Goal: Task Accomplishment & Management: Manage account settings

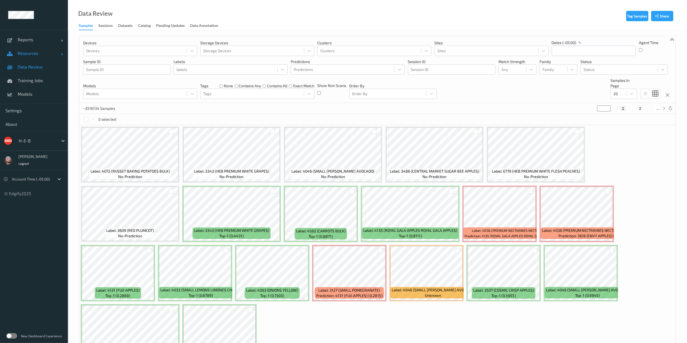
click at [39, 55] on span "Resources" at bounding box center [39, 53] width 43 height 5
click at [40, 65] on span "Devices" at bounding box center [40, 66] width 45 height 5
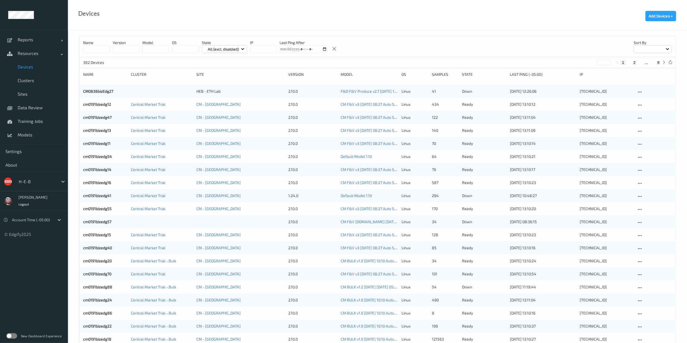
click at [263, 50] on input "string" at bounding box center [263, 49] width 27 height 8
paste input "**********"
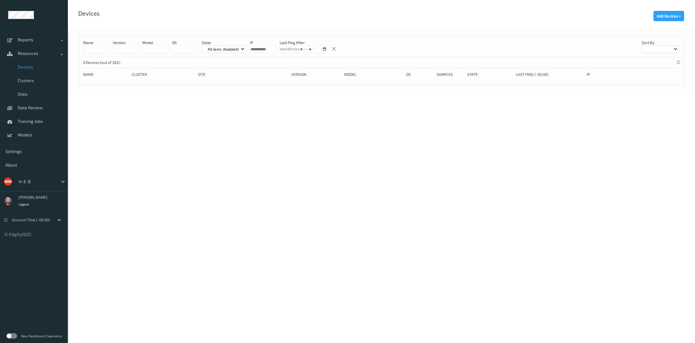
click at [254, 49] on input "string" at bounding box center [263, 49] width 27 height 8
type input "**********"
click at [21, 278] on ul "Reports Default Report Customized Report Resources Devices Clusters Sites Data …" at bounding box center [34, 171] width 68 height 343
click at [30, 67] on span "Devices" at bounding box center [40, 66] width 45 height 5
click at [679, 62] on icon at bounding box center [679, 62] width 4 height 4
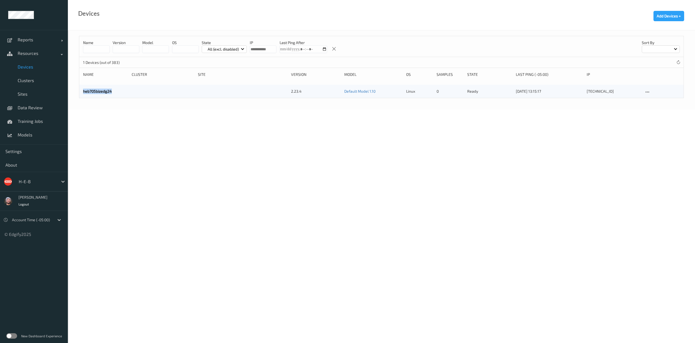
copy link "heb705bizedg24"
drag, startPoint x: 82, startPoint y: 91, endPoint x: 124, endPoint y: 89, distance: 42.4
click at [124, 89] on div "heb705bizedg24 2.23.4 Default Model 1.10 linux 0 ready [DATE] 13:15:17 [TECHNIC…" at bounding box center [381, 91] width 605 height 13
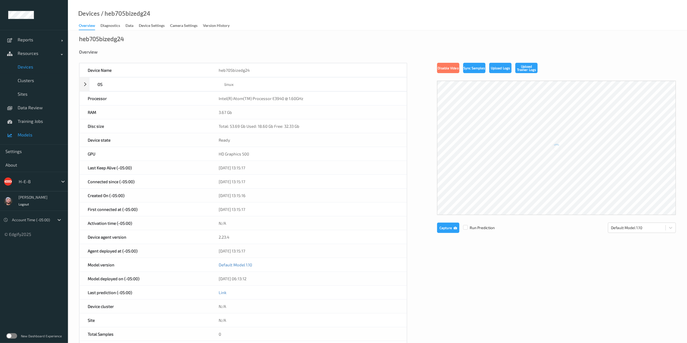
click at [30, 133] on span "Models" at bounding box center [40, 134] width 45 height 5
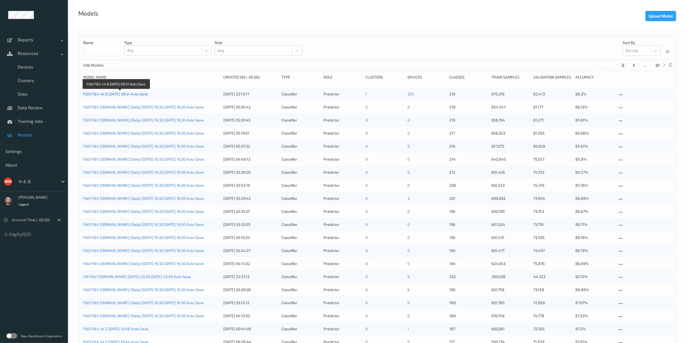
click at [141, 94] on link "F&D F&V v4.8 [DATE] 09:51 Auto Save" at bounding box center [115, 94] width 65 height 5
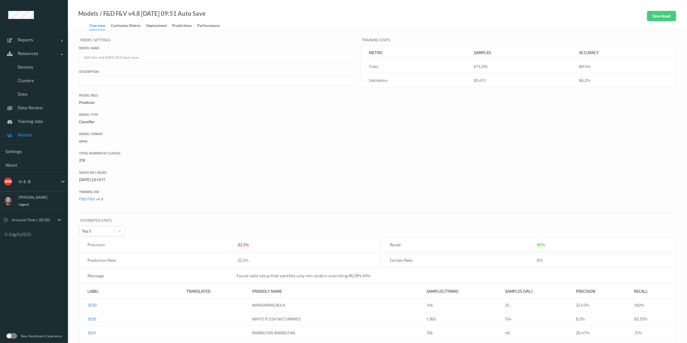
click at [146, 25] on link "Confusion matrix" at bounding box center [128, 26] width 35 height 8
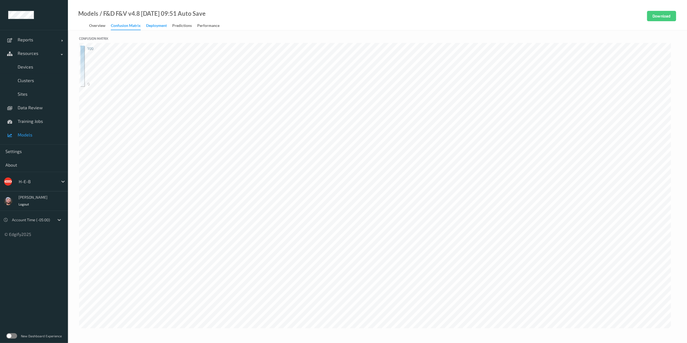
click at [155, 27] on div "Deployment" at bounding box center [156, 26] width 21 height 7
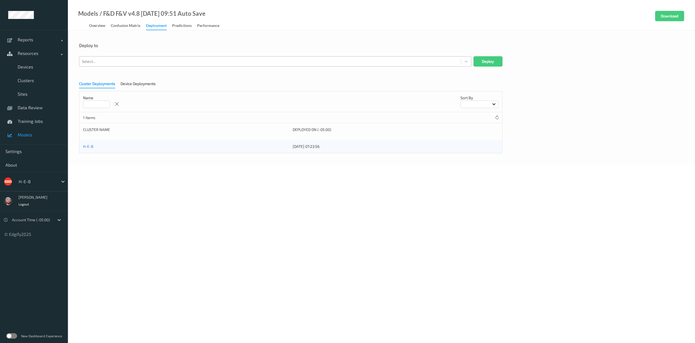
click at [108, 63] on div at bounding box center [270, 61] width 376 height 7
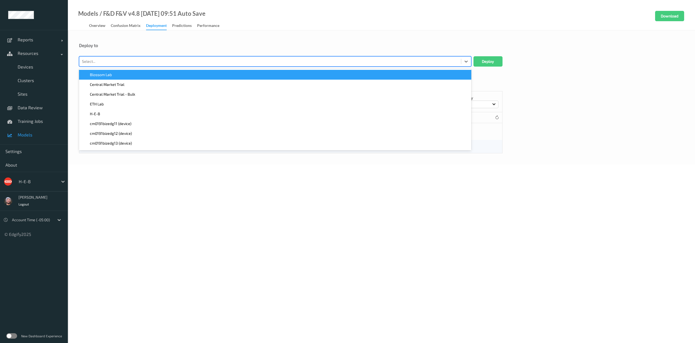
paste input "heb705bizedg24"
type input "heb705bizedg24"
click at [121, 73] on span "heb705bizedg24 (device)" at bounding box center [111, 74] width 43 height 5
click at [482, 58] on button "Deploy" at bounding box center [488, 61] width 29 height 10
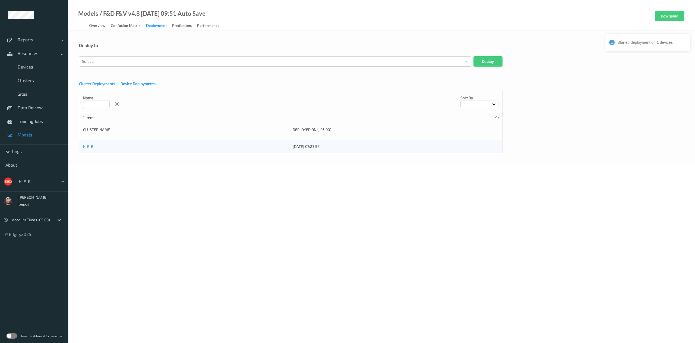
click at [131, 82] on div "Device Deployments" at bounding box center [138, 84] width 35 height 7
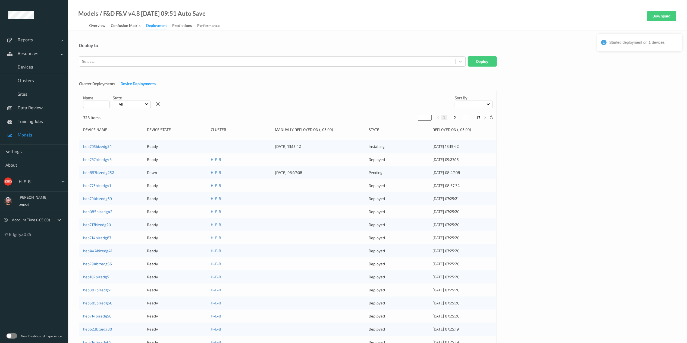
click at [87, 103] on input at bounding box center [96, 104] width 27 height 8
paste input "**********"
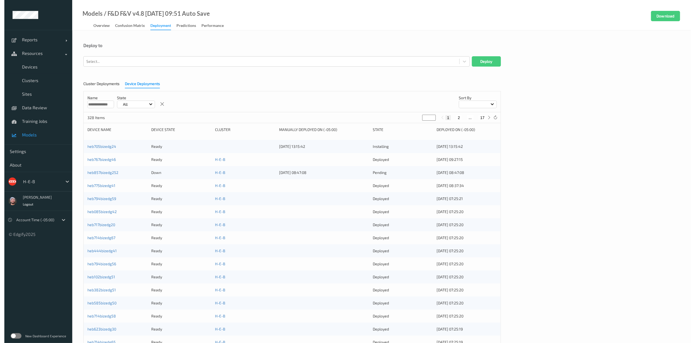
scroll to position [0, 3]
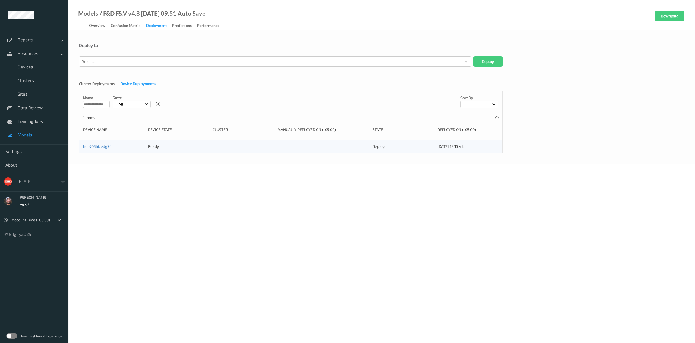
type input "**********"
click at [26, 71] on link "Devices" at bounding box center [34, 67] width 68 height 14
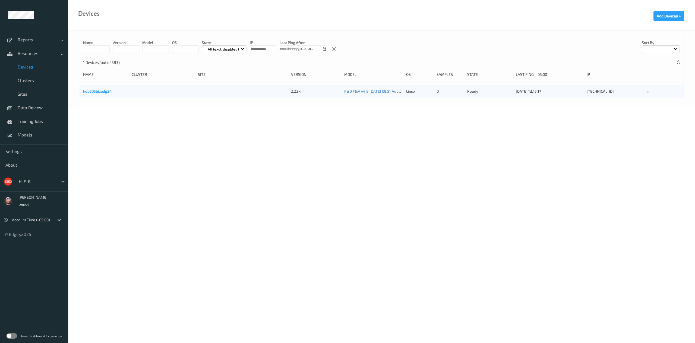
click at [105, 93] on link "heb705bizedg24" at bounding box center [97, 91] width 29 height 5
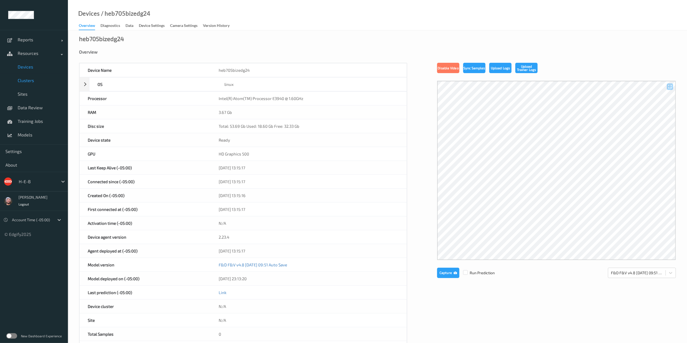
click at [38, 84] on link "Clusters" at bounding box center [34, 81] width 68 height 14
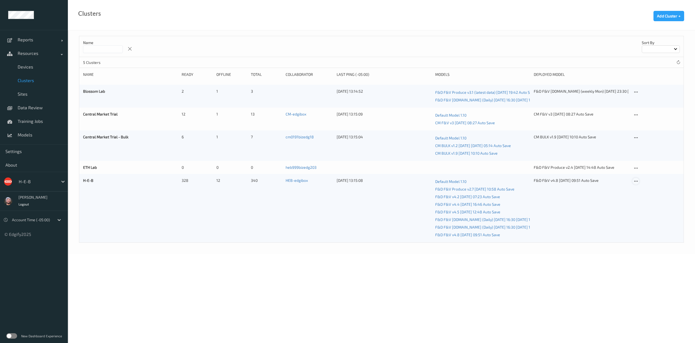
click at [634, 181] on icon at bounding box center [636, 181] width 5 height 5
click at [641, 189] on link "Edit Cluster" at bounding box center [649, 190] width 33 height 10
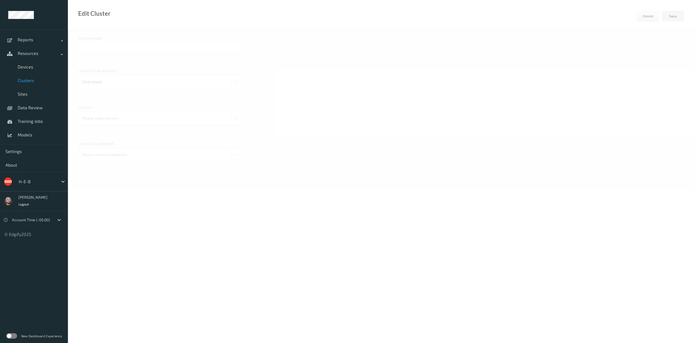
type input "H-E-B"
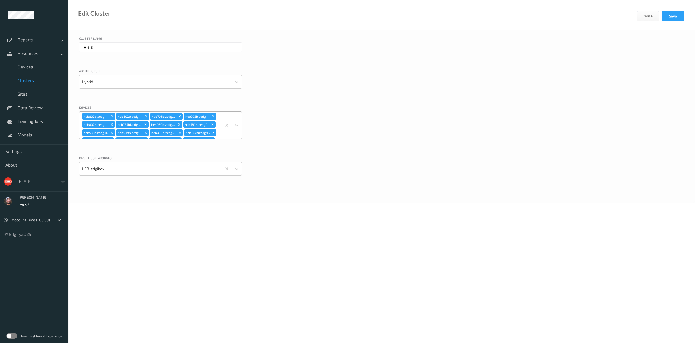
click at [218, 123] on div "heb802bizedg60 heb802bizedg63 heb705bizedg22 heb705bizedg23 heb802bizedg62 heb7…" at bounding box center [150, 125] width 143 height 27
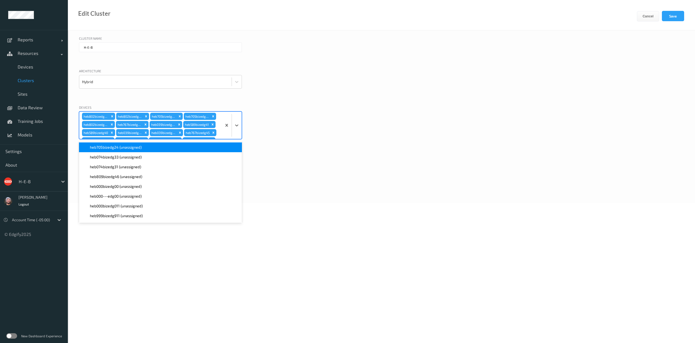
scroll to position [695, 0]
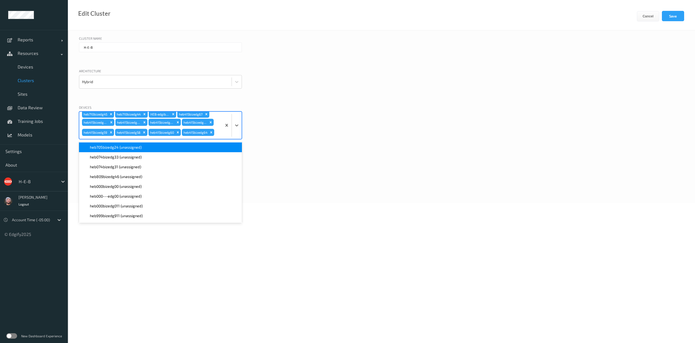
click at [127, 144] on div "heb705bizedg24 (unassigned)" at bounding box center [160, 147] width 163 height 10
click at [127, 144] on div "heb074bizedg33 (unassigned)" at bounding box center [160, 147] width 163 height 10
click at [133, 146] on span "heb074bizedg31 (unassigned)" at bounding box center [115, 146] width 51 height 5
click at [133, 146] on span "heb809bizedg46 (unassigned)" at bounding box center [116, 146] width 52 height 5
click at [674, 13] on button "Save" at bounding box center [673, 16] width 22 height 10
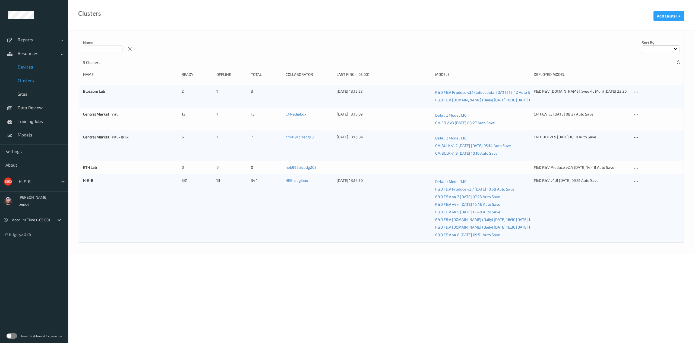
click at [34, 71] on link "Devices" at bounding box center [34, 67] width 68 height 14
